Goal: Feedback & Contribution: Submit feedback/report problem

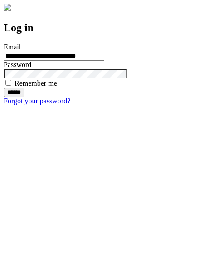
type input "**********"
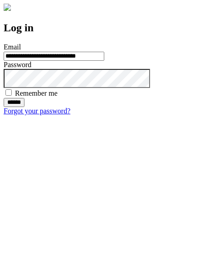
click at [24, 107] on input "******" at bounding box center [14, 102] width 21 height 9
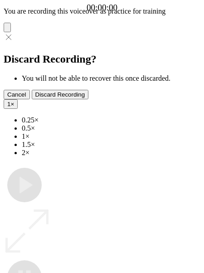
type input "**********"
